Goal: Transaction & Acquisition: Purchase product/service

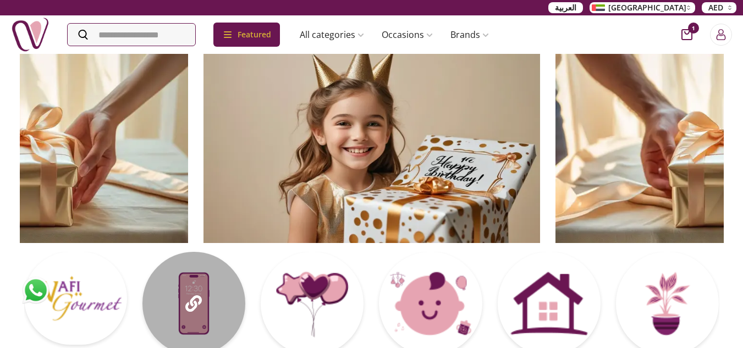
click at [168, 310] on div at bounding box center [193, 303] width 103 height 103
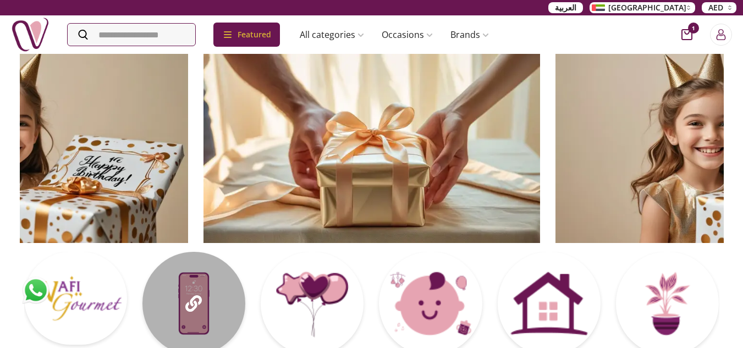
click at [185, 266] on div at bounding box center [193, 303] width 103 height 103
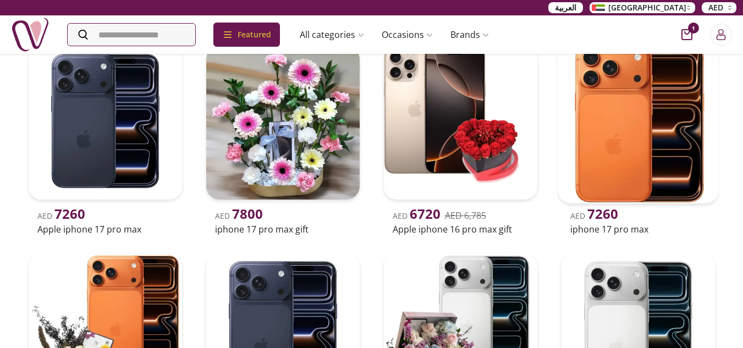
scroll to position [110, 0]
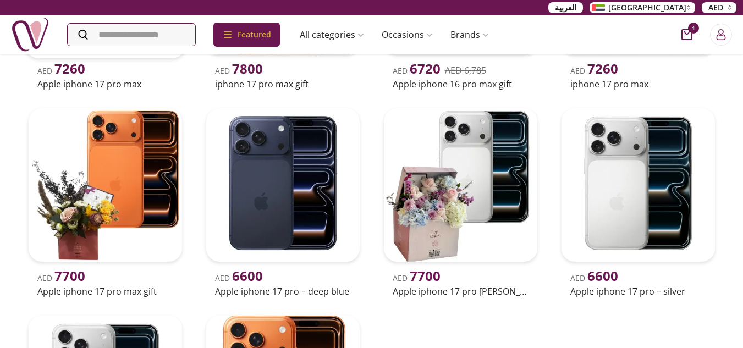
scroll to position [330, 0]
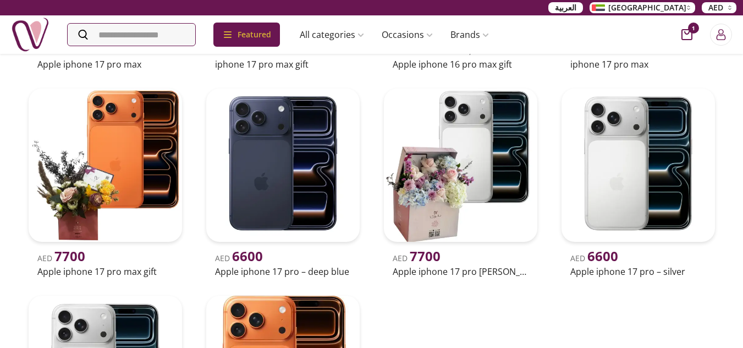
click at [723, 126] on div "Occasional Gift iphone-gifts Nigwa UAE AED 7260 Apple iphone 17 pro max AED 780…" at bounding box center [371, 156] width 743 height 866
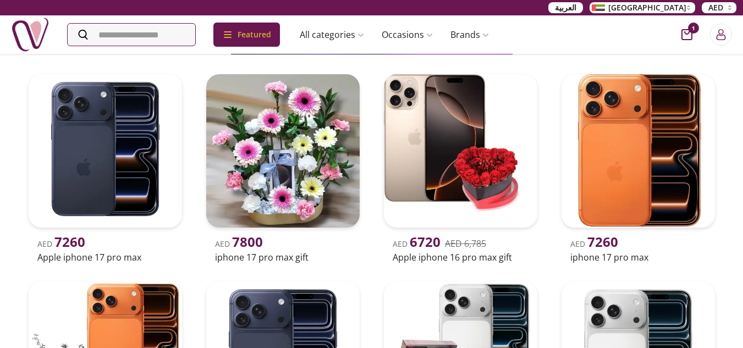
scroll to position [165, 0]
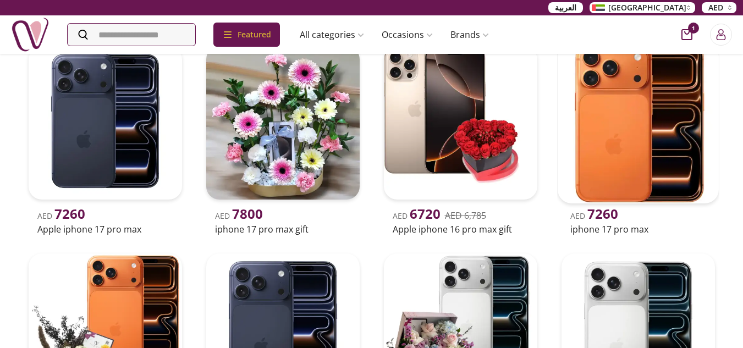
click at [601, 232] on h2 "iphone 17 pro max" at bounding box center [638, 229] width 136 height 13
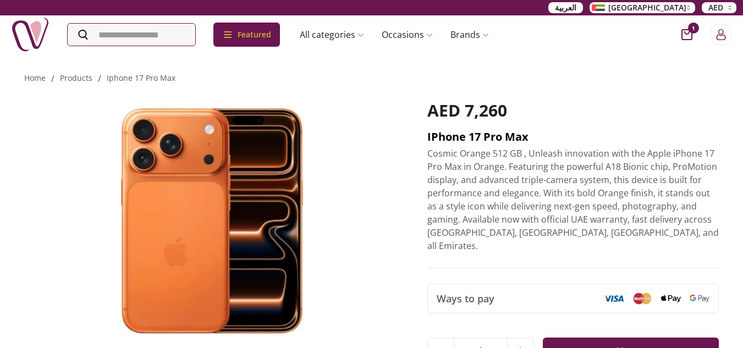
click at [444, 135] on h2 "iPhone 17 Pro Max" at bounding box center [573, 136] width 292 height 15
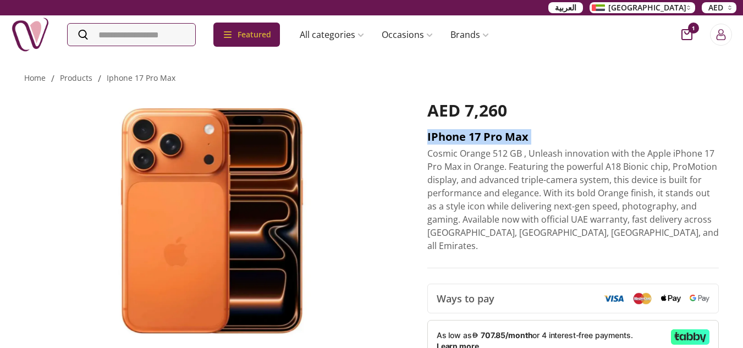
click at [444, 135] on h2 "iPhone 17 Pro Max" at bounding box center [573, 136] width 292 height 15
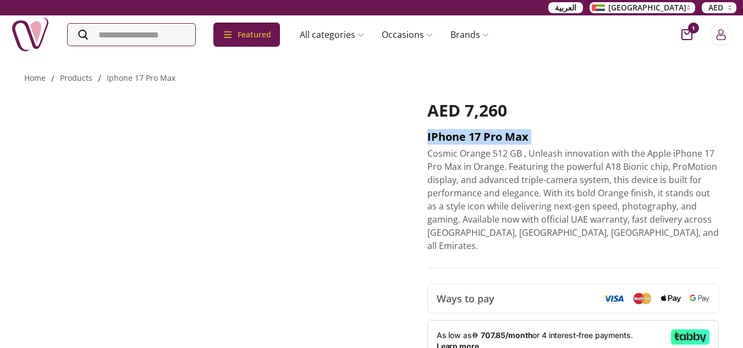
copy h2 "iPhone 17 Pro Max"
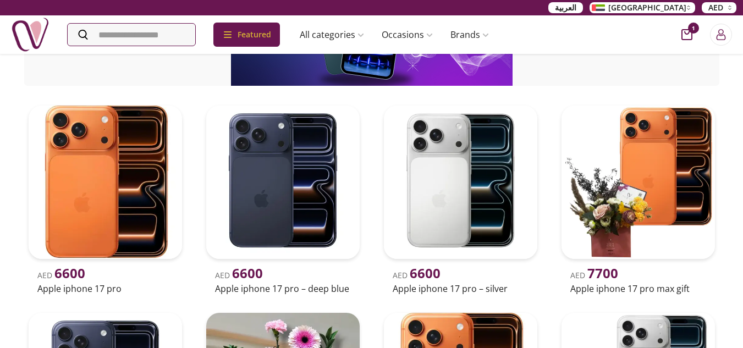
scroll to position [110, 0]
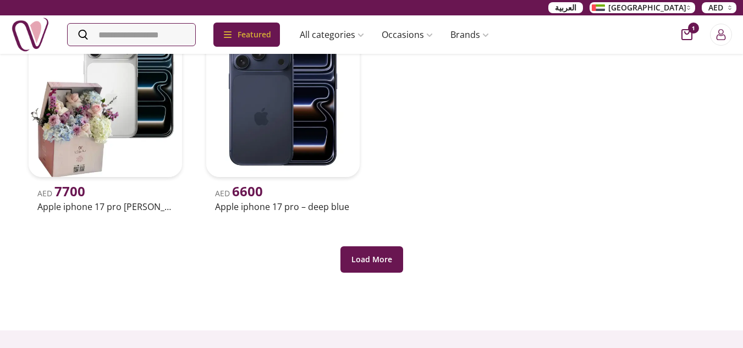
scroll to position [605, 0]
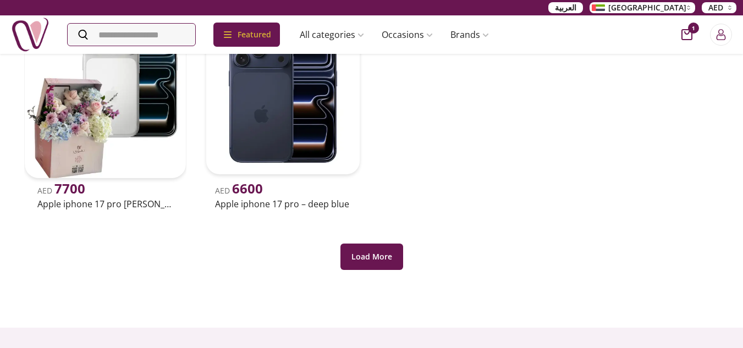
click at [73, 205] on h2 "Apple iphone 17 pro [PERSON_NAME] gift" at bounding box center [105, 203] width 136 height 13
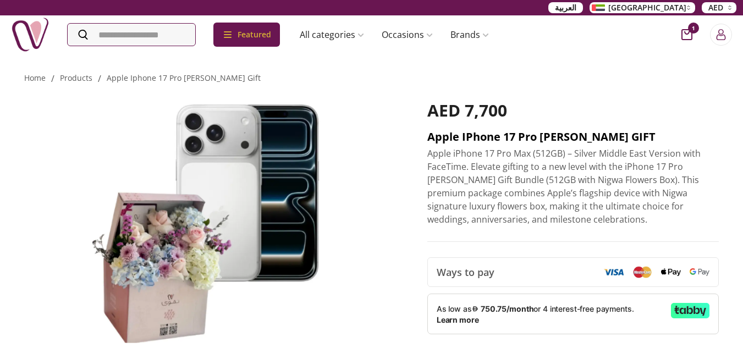
click at [498, 136] on h2 "Apple iPhone 17 Pro [PERSON_NAME] GIFT" at bounding box center [573, 136] width 292 height 15
click at [498, 135] on h2 "Apple iPhone 17 Pro [PERSON_NAME] GIFT" at bounding box center [573, 136] width 292 height 15
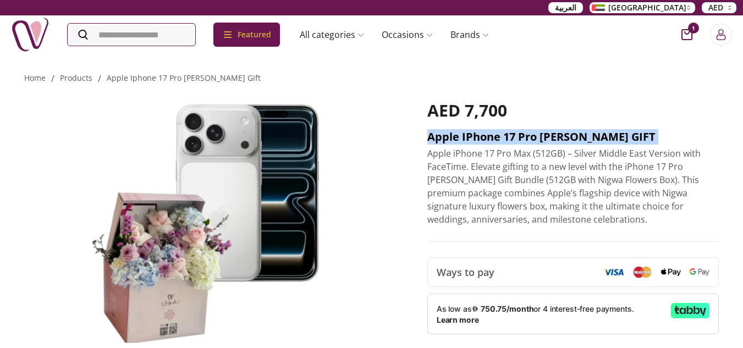
click at [498, 135] on h2 "Apple iPhone 17 Pro [PERSON_NAME] GIFT" at bounding box center [573, 136] width 292 height 15
copy h2 "Apple iPhone 17 Pro [PERSON_NAME] GIFT"
